Goal: Check status: Check status

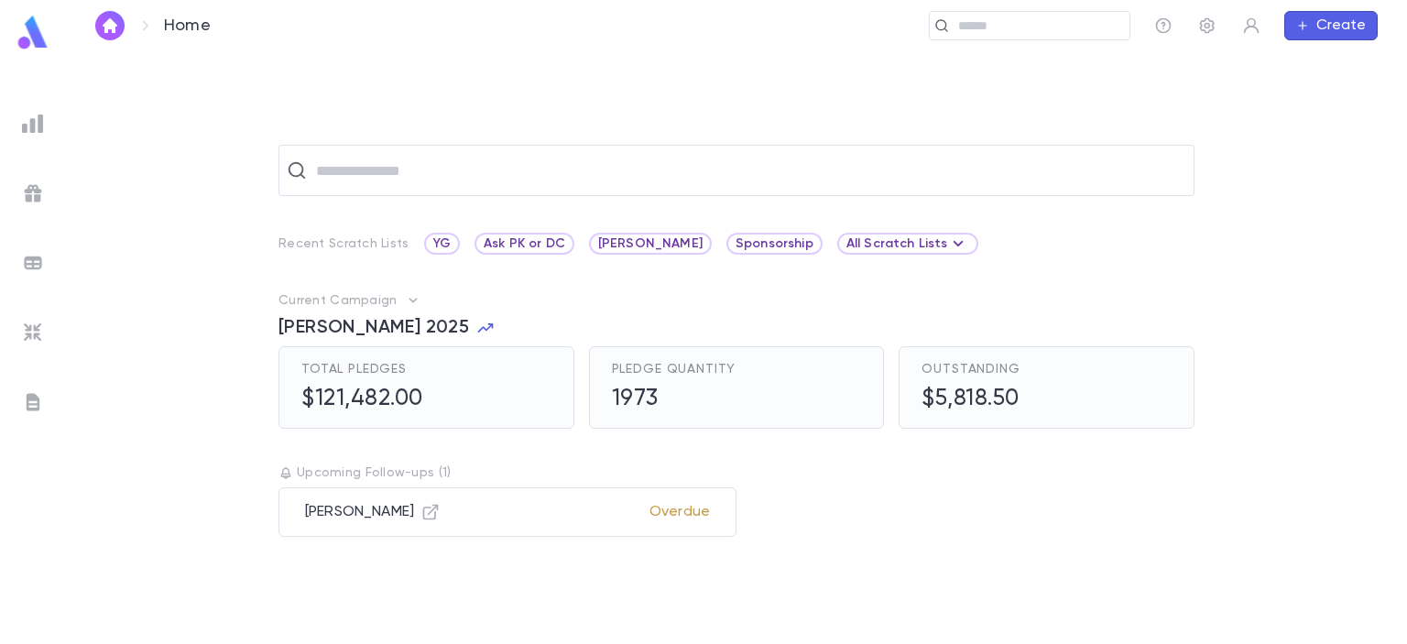
click at [44, 118] on div at bounding box center [32, 123] width 33 height 33
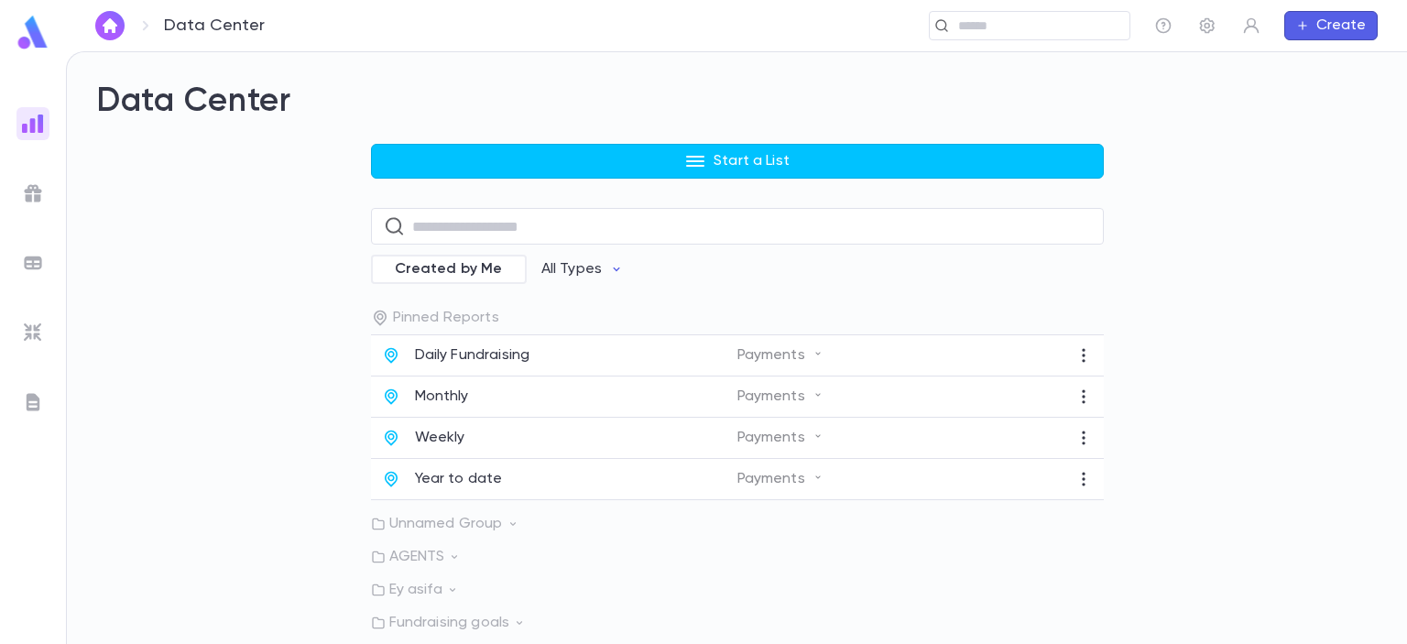
click at [445, 344] on div "Daily Fundraising Payments" at bounding box center [737, 355] width 733 height 41
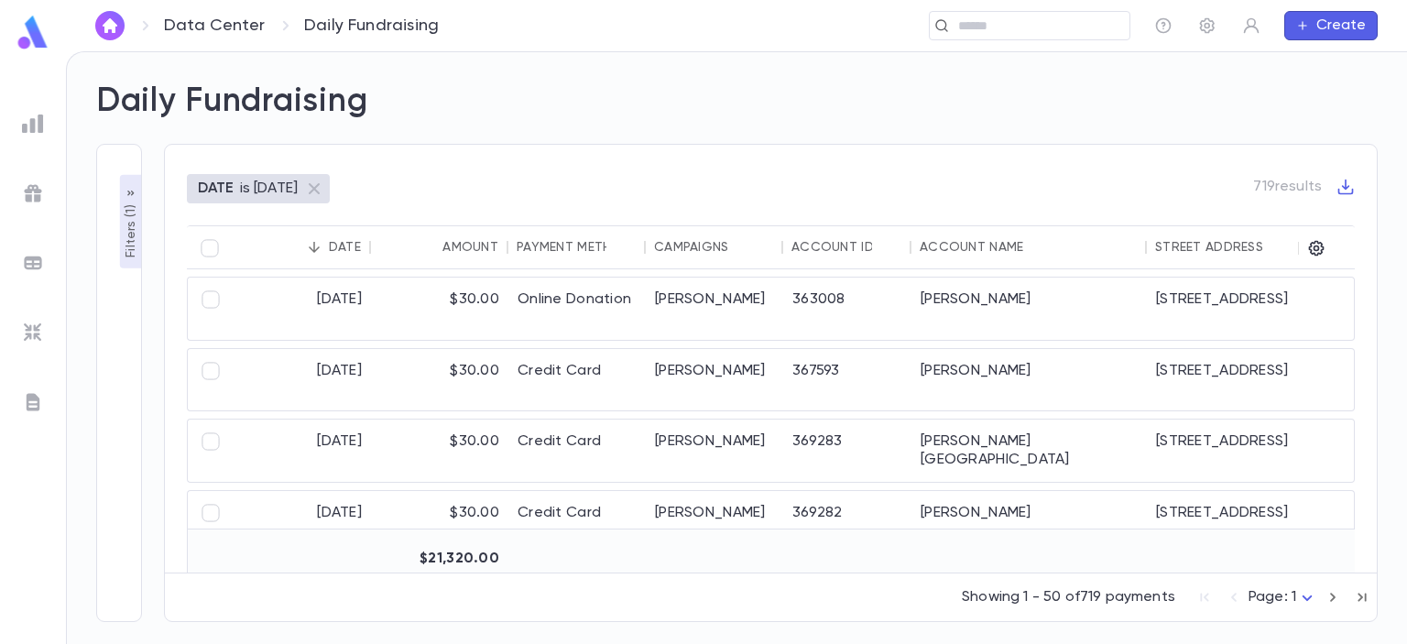
click at [433, 252] on icon "Sort" at bounding box center [428, 247] width 16 height 16
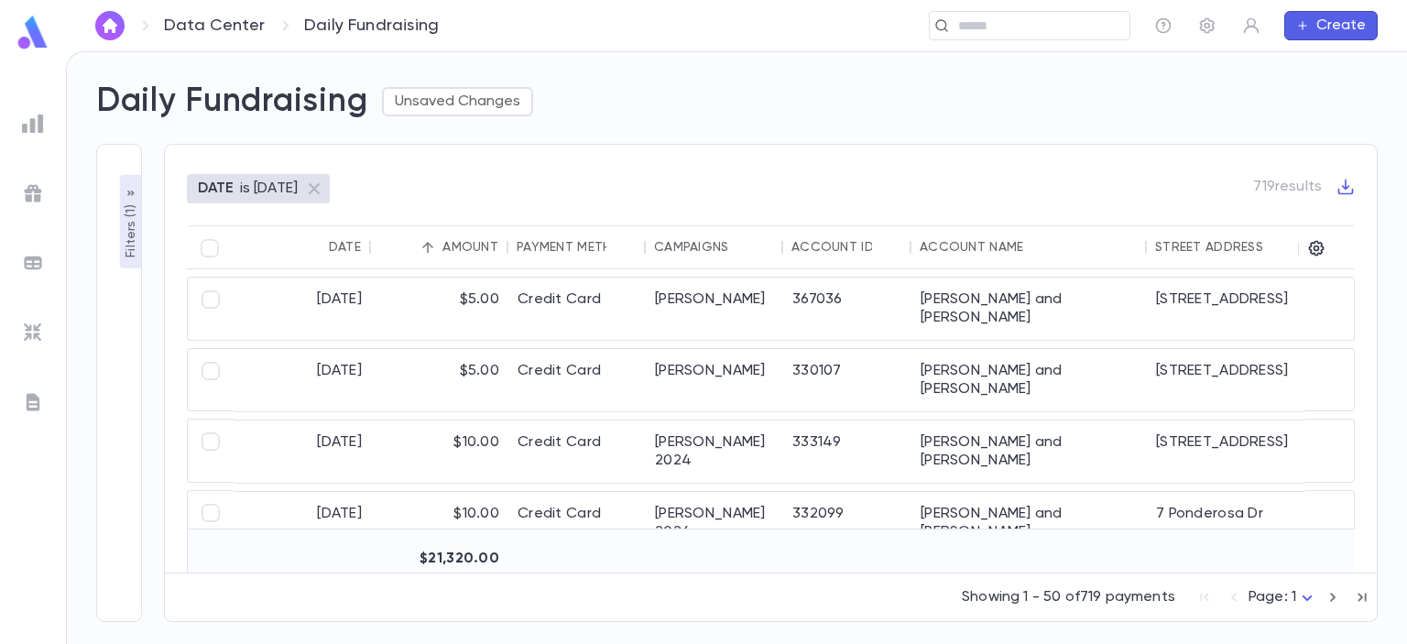
click at [429, 246] on icon "Sort" at bounding box center [427, 247] width 11 height 11
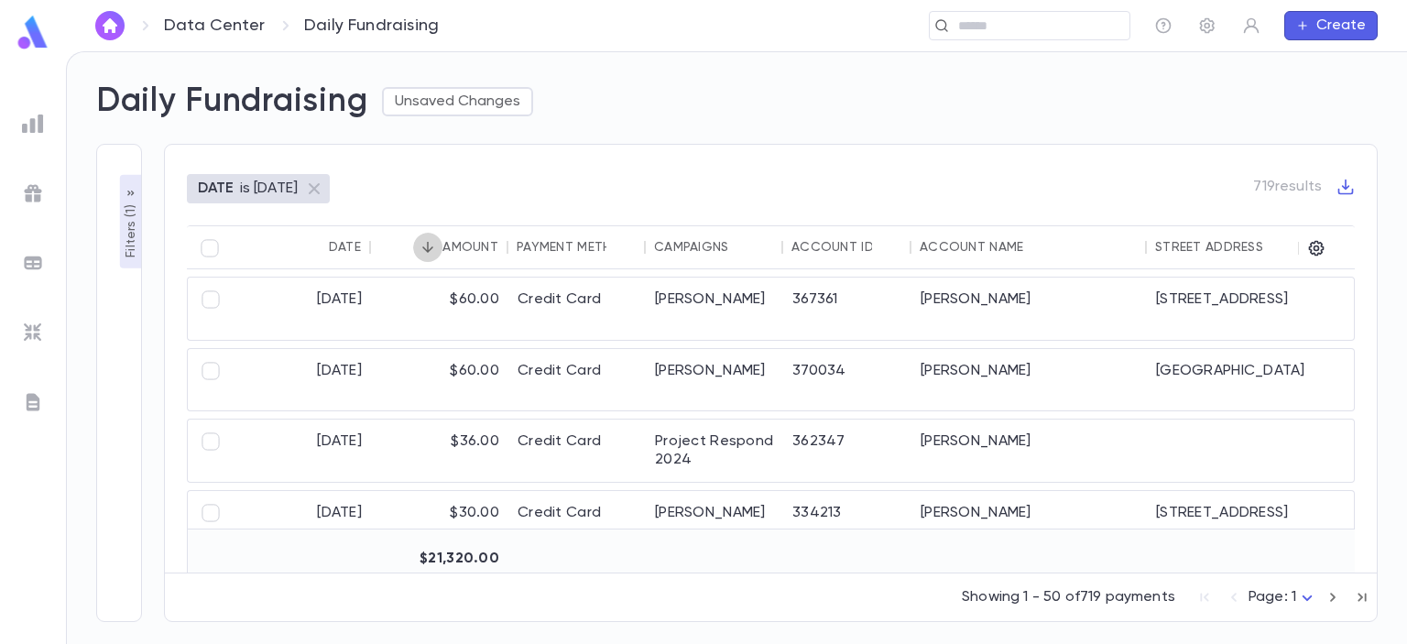
click at [429, 250] on icon "Sort" at bounding box center [427, 247] width 11 height 11
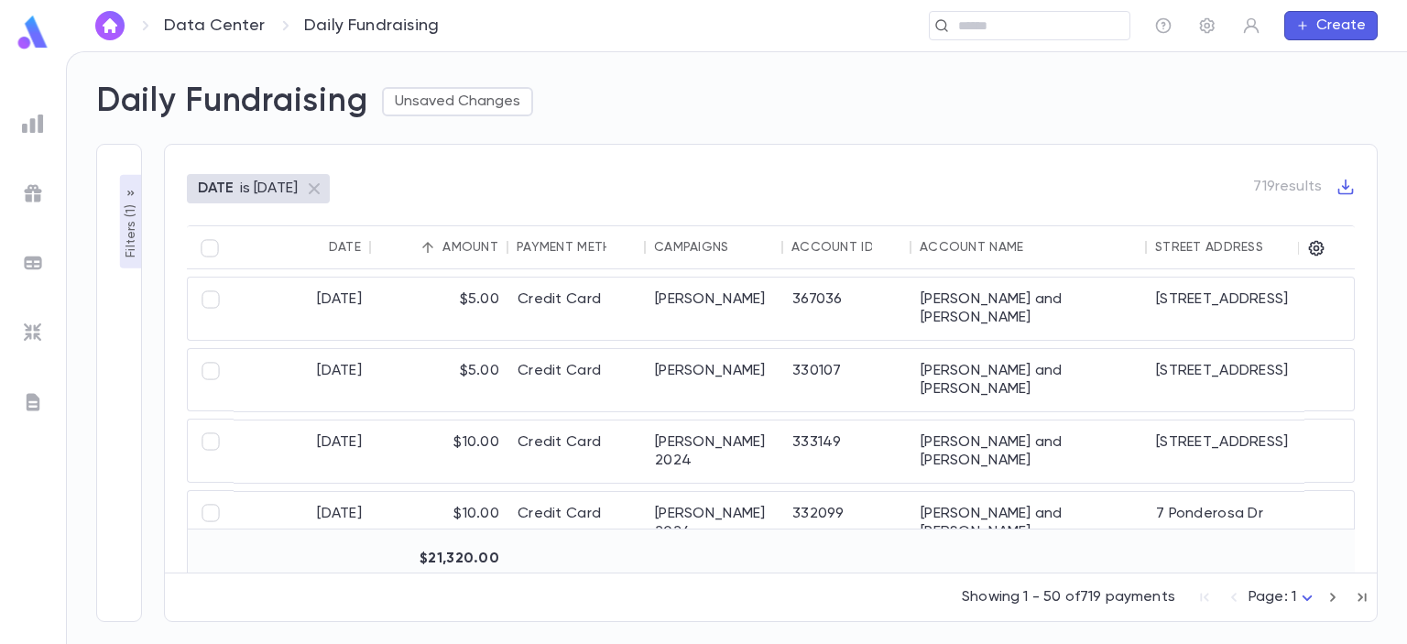
click at [429, 252] on icon "Sort" at bounding box center [427, 247] width 11 height 11
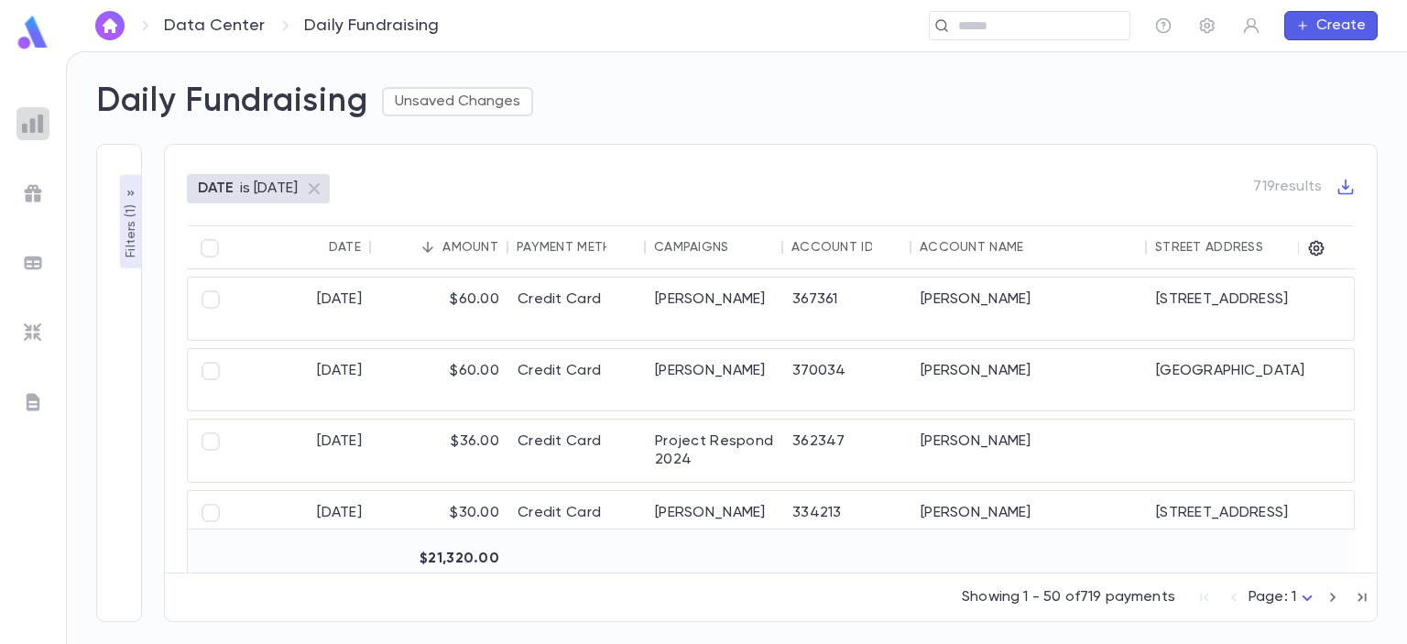
click at [34, 130] on img at bounding box center [33, 124] width 22 height 22
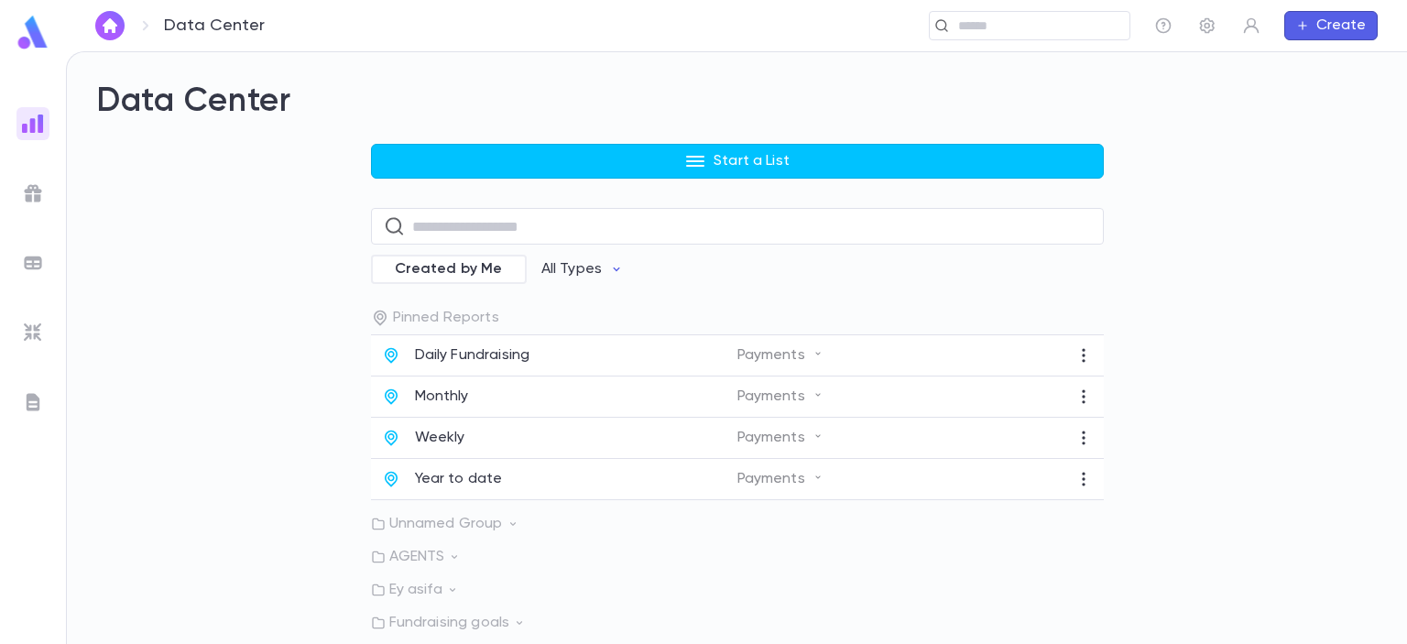
click at [462, 432] on div "Weekly" at bounding box center [559, 438] width 355 height 18
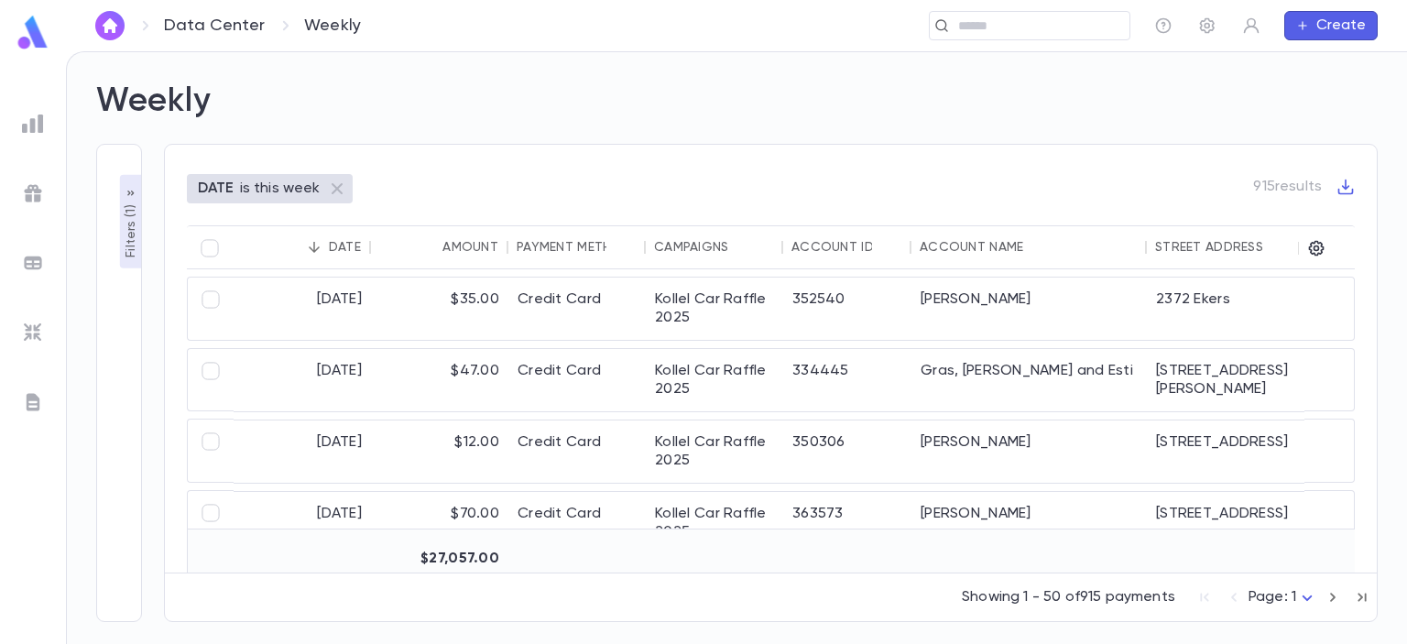
click at [37, 121] on img at bounding box center [33, 124] width 22 height 22
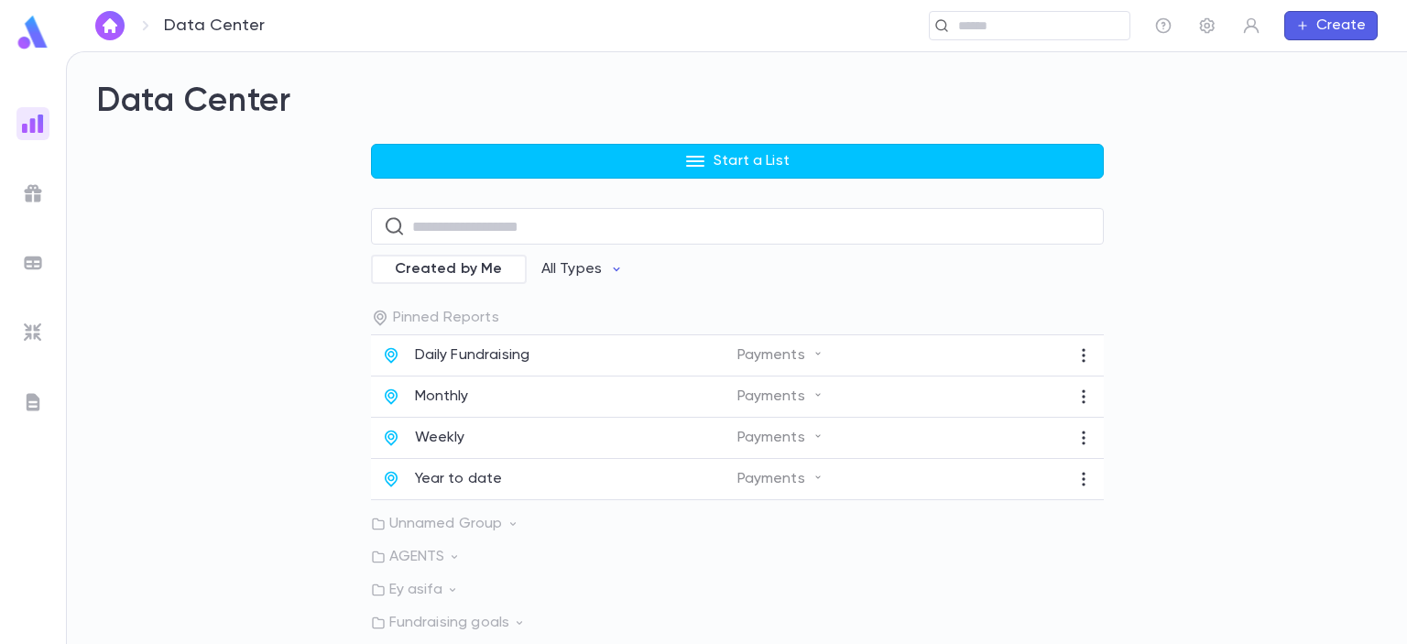
click at [470, 396] on div "Monthly" at bounding box center [559, 397] width 355 height 18
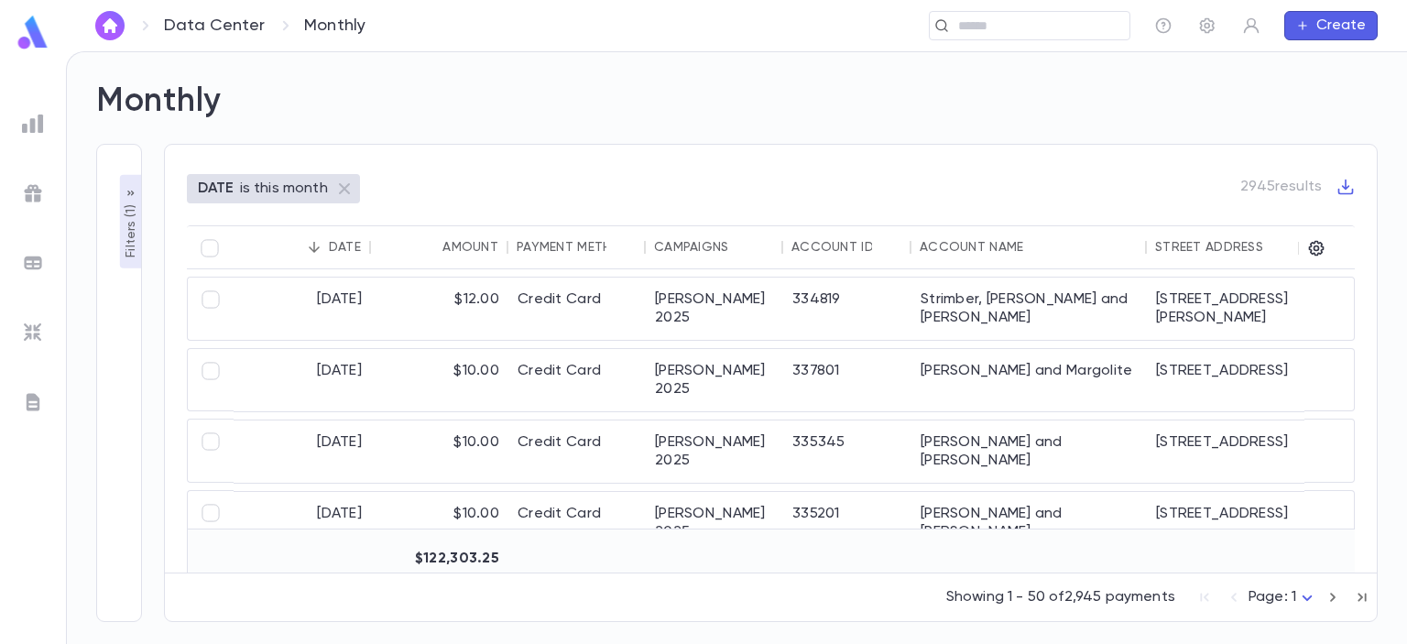
click at [435, 246] on icon "Sort" at bounding box center [428, 247] width 16 height 16
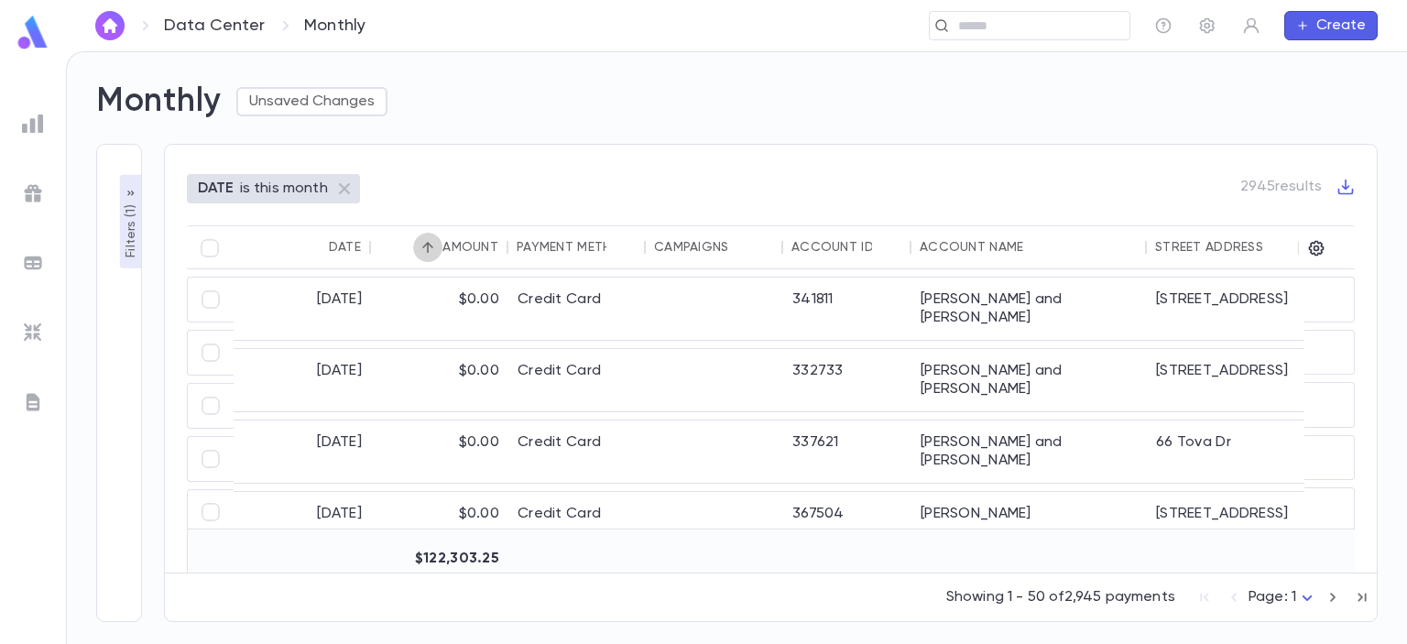
click at [425, 239] on icon "Sort" at bounding box center [428, 247] width 16 height 16
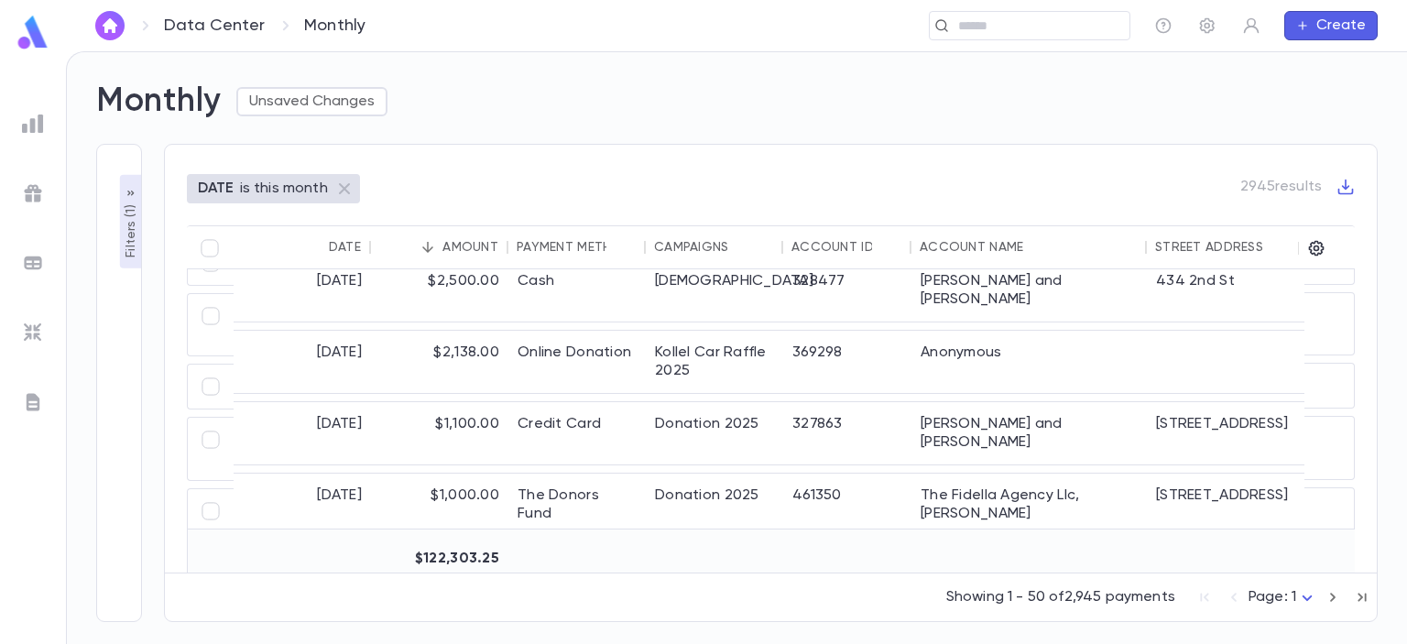
scroll to position [166, 0]
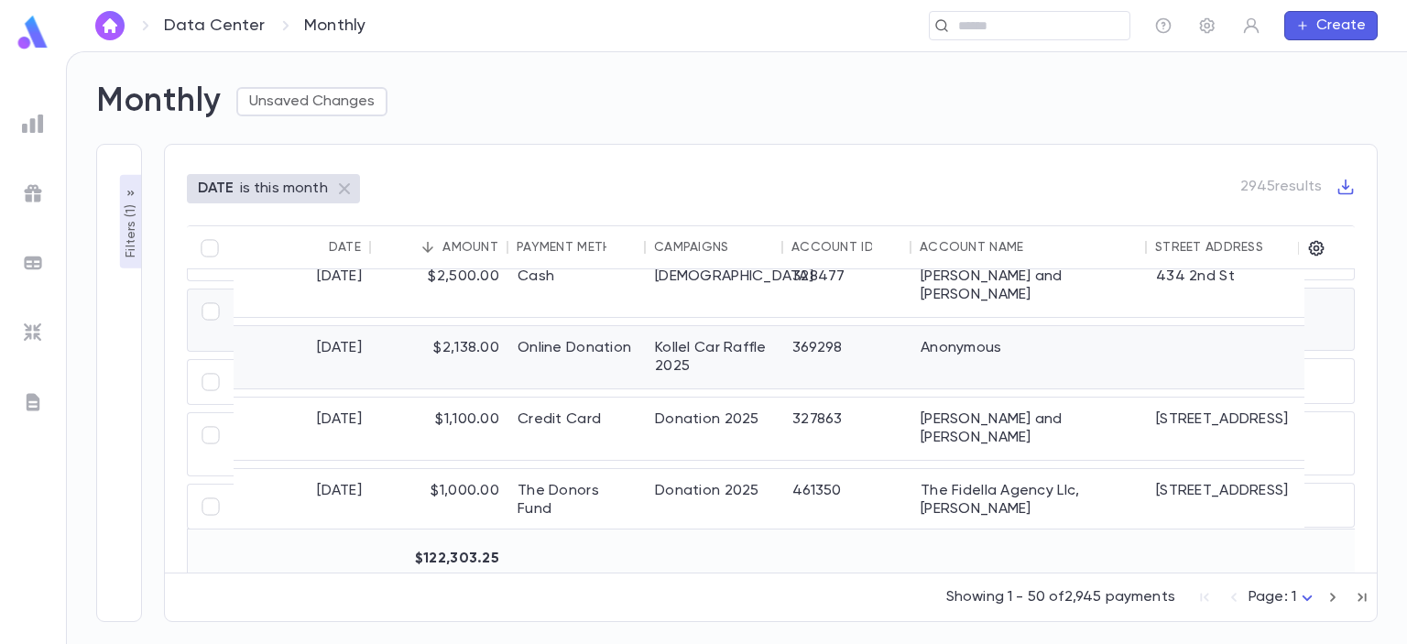
click at [449, 326] on div "$2,138.00" at bounding box center [439, 357] width 137 height 62
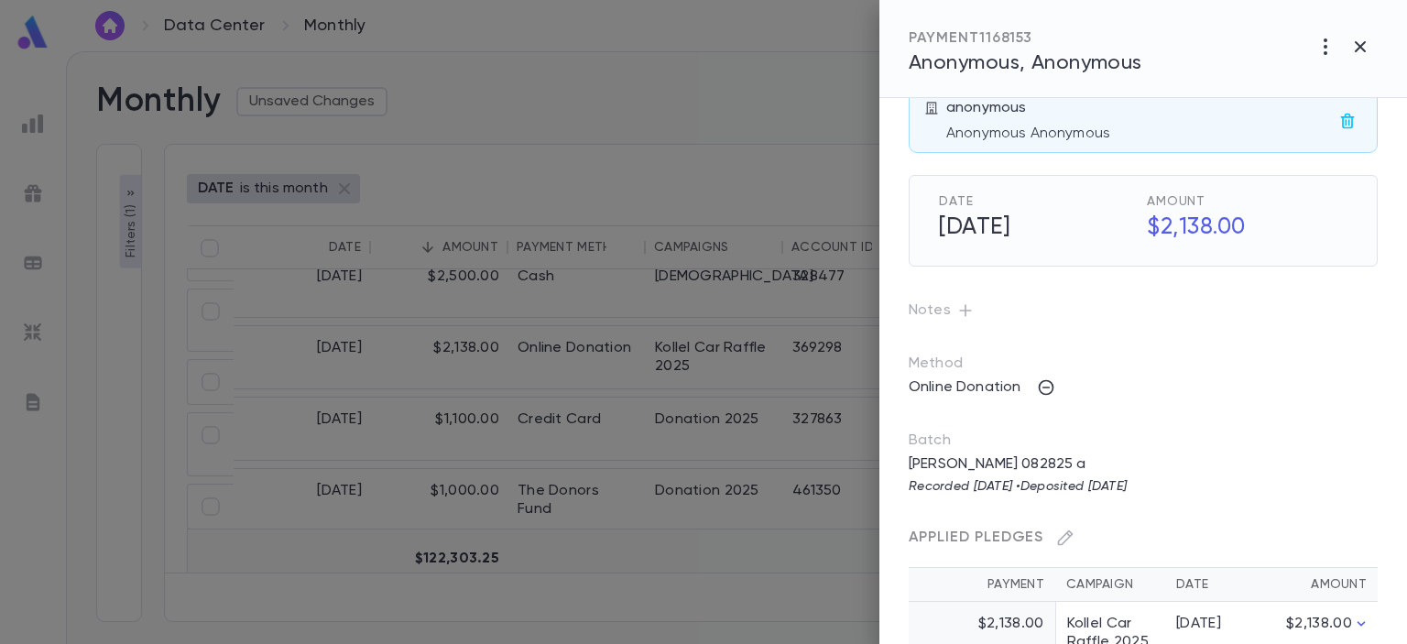
scroll to position [0, 0]
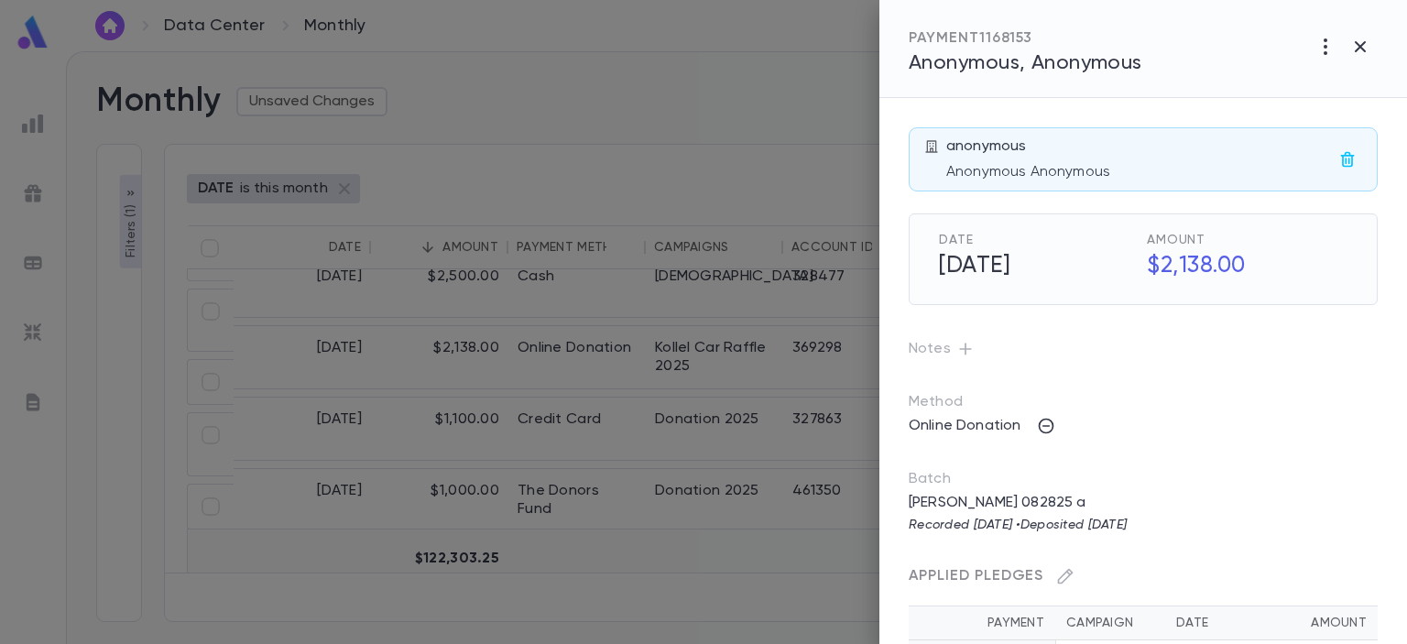
click at [1013, 30] on div "PAYMENT 1168153" at bounding box center [1026, 38] width 234 height 18
click at [1021, 59] on span "Anonymous, Anonymous" at bounding box center [1026, 63] width 234 height 20
